Goal: Task Accomplishment & Management: Manage account settings

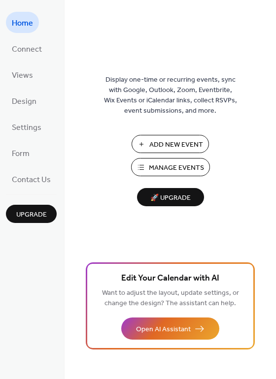
click at [157, 169] on span "Manage Events" at bounding box center [176, 168] width 55 height 10
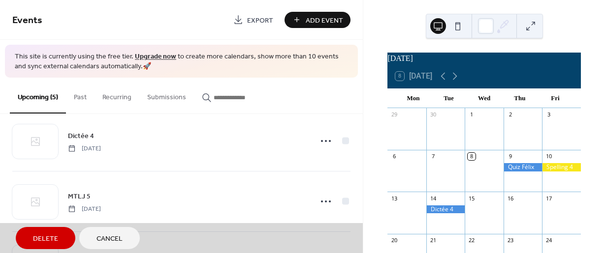
scroll to position [140, 0]
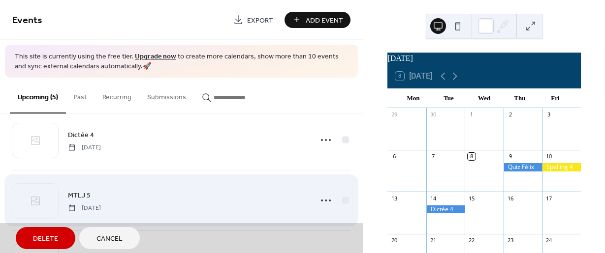
click at [320, 203] on div "MTLJ 5 Thursday, October 16, 2025" at bounding box center [181, 200] width 338 height 61
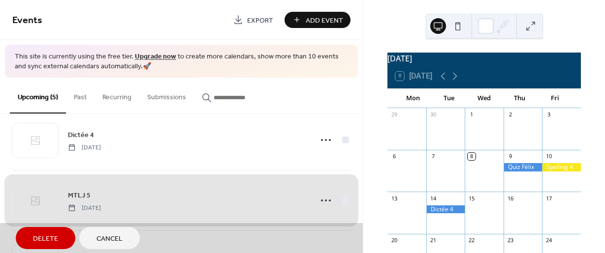
click at [121, 237] on span "Cancel" at bounding box center [109, 239] width 26 height 10
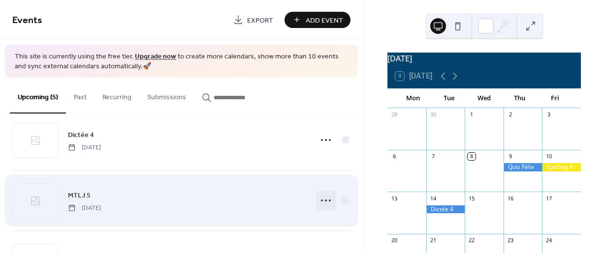
click at [321, 200] on icon at bounding box center [326, 201] width 16 height 16
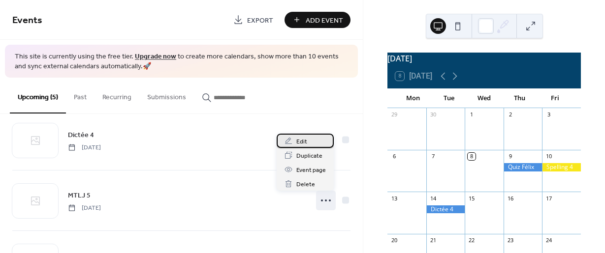
click at [309, 143] on div "Edit" at bounding box center [305, 141] width 57 height 14
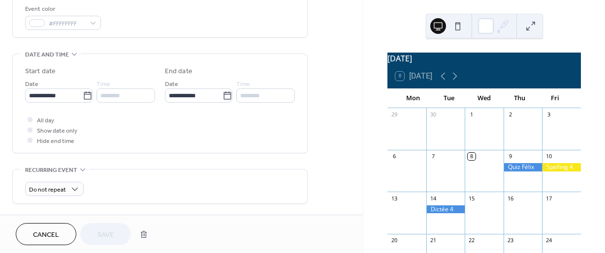
scroll to position [263, 0]
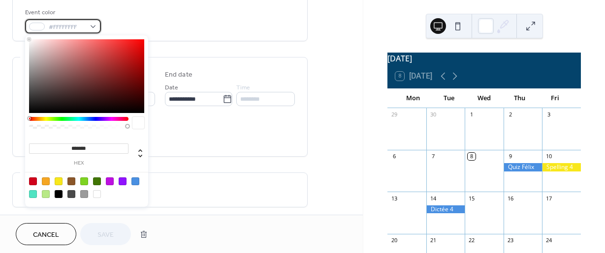
click at [91, 29] on div "#FFFFFFFF" at bounding box center [63, 26] width 76 height 14
click at [96, 178] on div at bounding box center [97, 182] width 8 height 8
type input "*******"
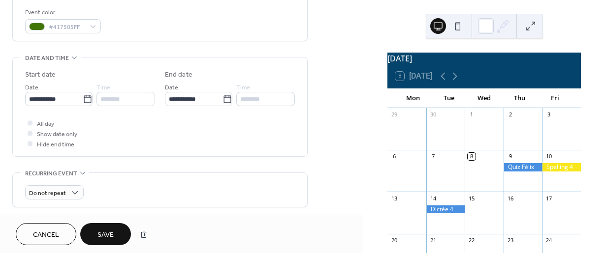
click at [100, 236] on span "Save" at bounding box center [105, 235] width 16 height 10
